Goal: Information Seeking & Learning: Learn about a topic

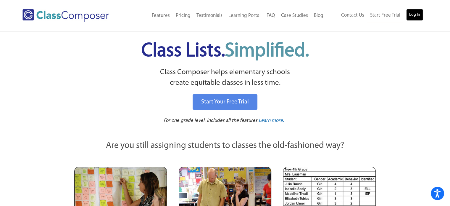
click at [413, 17] on link "Log In" at bounding box center [415, 15] width 17 height 12
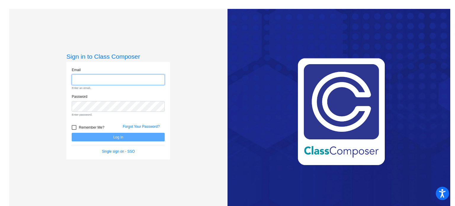
type input "[PERSON_NAME][EMAIL_ADDRESS][DOMAIN_NAME]"
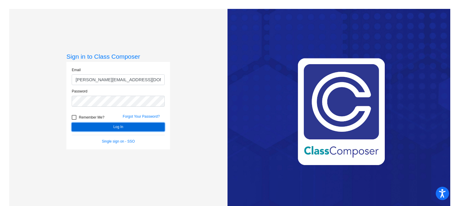
click at [96, 125] on button "Log In" at bounding box center [118, 127] width 93 height 9
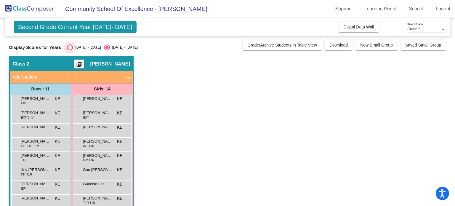
click at [70, 46] on div "Select an option" at bounding box center [70, 47] width 6 height 6
click at [70, 50] on input "[DATE] - [DATE]" at bounding box center [70, 50] width 0 height 0
radio input "true"
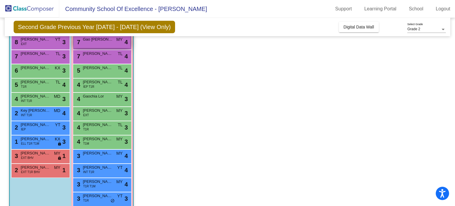
scroll to position [74, 0]
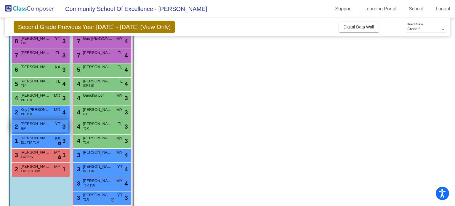
click at [37, 126] on div "2 [PERSON_NAME] IEP YT lock do_not_disturb_alt 3" at bounding box center [40, 126] width 57 height 12
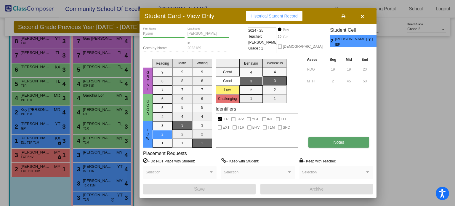
click at [335, 143] on span "Notes" at bounding box center [338, 142] width 11 height 5
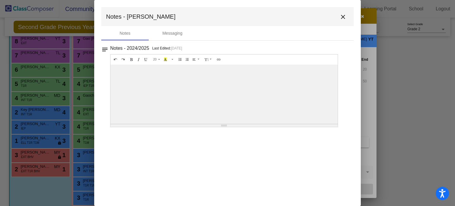
click at [347, 12] on button "close" at bounding box center [343, 17] width 12 height 12
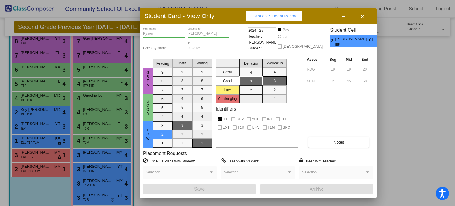
click at [361, 17] on icon "button" at bounding box center [362, 16] width 3 height 4
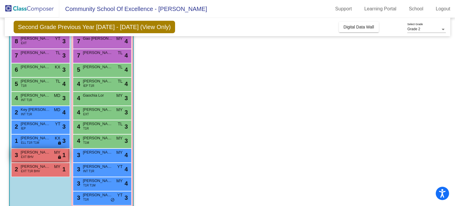
click at [28, 157] on span "EXT BHV" at bounding box center [27, 157] width 13 height 4
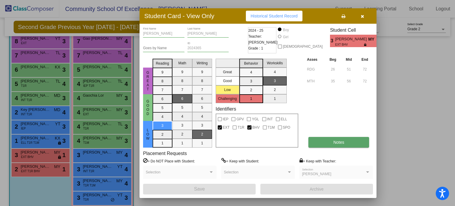
click at [317, 142] on button "Notes" at bounding box center [338, 142] width 61 height 11
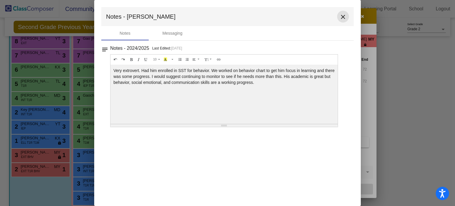
click at [341, 13] on mat-icon "close" at bounding box center [342, 16] width 7 height 7
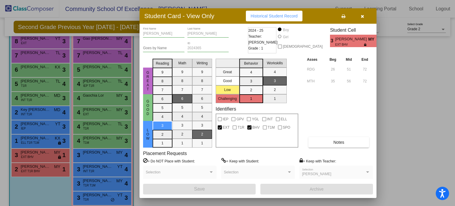
click at [45, 170] on div at bounding box center [227, 103] width 455 height 206
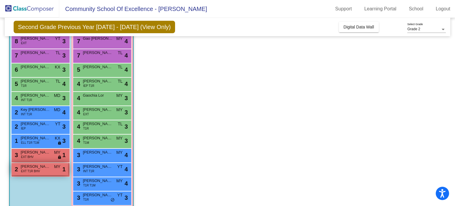
click at [45, 170] on div "2 [PERSON_NAME] EXT T1R BHV MY lock do_not_disturb_alt 1" at bounding box center [40, 169] width 57 height 12
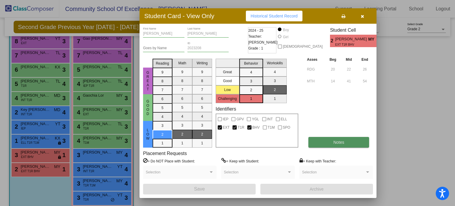
click at [339, 138] on button "Notes" at bounding box center [338, 142] width 61 height 11
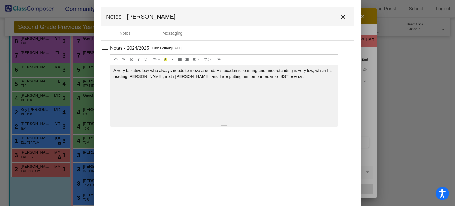
click at [344, 16] on mat-icon "close" at bounding box center [342, 16] width 7 height 7
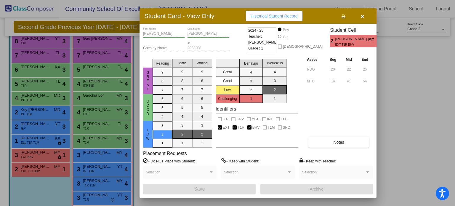
click at [361, 15] on icon "button" at bounding box center [362, 16] width 3 height 4
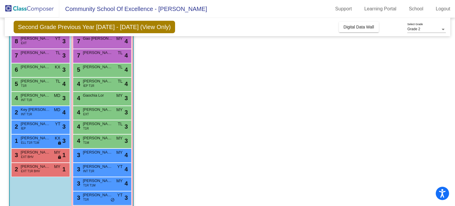
scroll to position [97, 0]
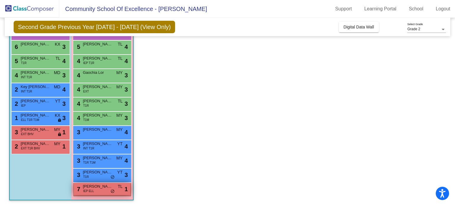
click at [92, 185] on span "[PERSON_NAME]" at bounding box center [98, 186] width 30 height 6
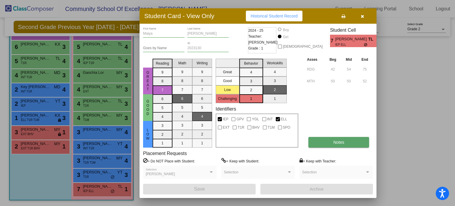
click at [336, 140] on span "Notes" at bounding box center [338, 142] width 11 height 5
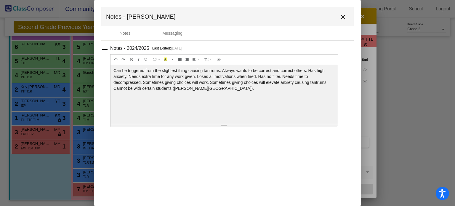
click at [341, 17] on mat-icon "close" at bounding box center [342, 16] width 7 height 7
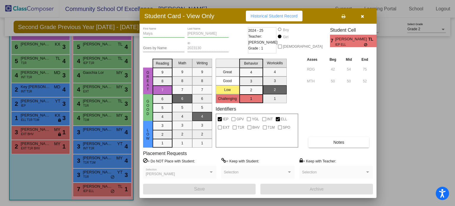
click at [364, 14] on span "button" at bounding box center [362, 16] width 3 height 5
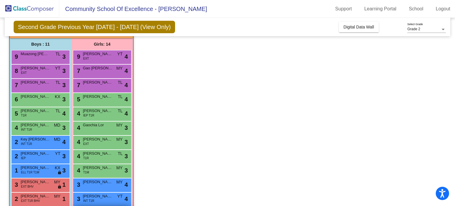
scroll to position [44, 0]
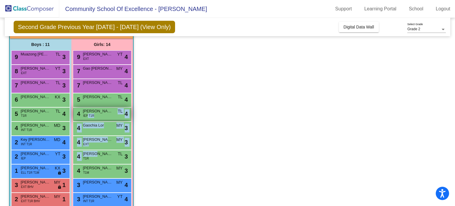
drag, startPoint x: 96, startPoint y: 156, endPoint x: 87, endPoint y: 117, distance: 40.1
click at [87, 117] on div "9 [PERSON_NAME] EXT YT lock do_not_disturb_alt 4 7 Gao [PERSON_NAME] MY lock do…" at bounding box center [102, 149] width 59 height 199
click at [87, 117] on span "IEP T1R" at bounding box center [88, 115] width 11 height 4
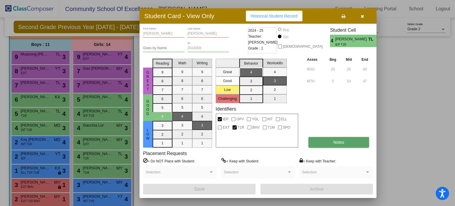
click at [326, 140] on button "Notes" at bounding box center [338, 142] width 61 height 11
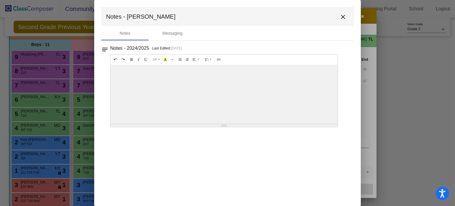
click at [344, 19] on mat-icon "close" at bounding box center [342, 16] width 7 height 7
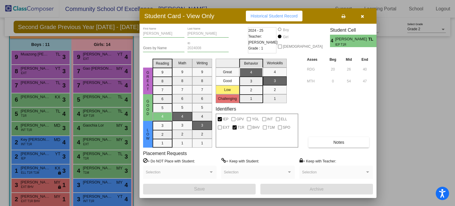
click at [361, 15] on icon "button" at bounding box center [362, 16] width 3 height 4
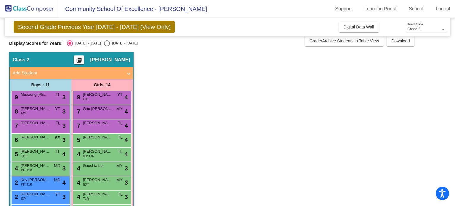
scroll to position [4, 0]
